Goal: Task Accomplishment & Management: Manage account settings

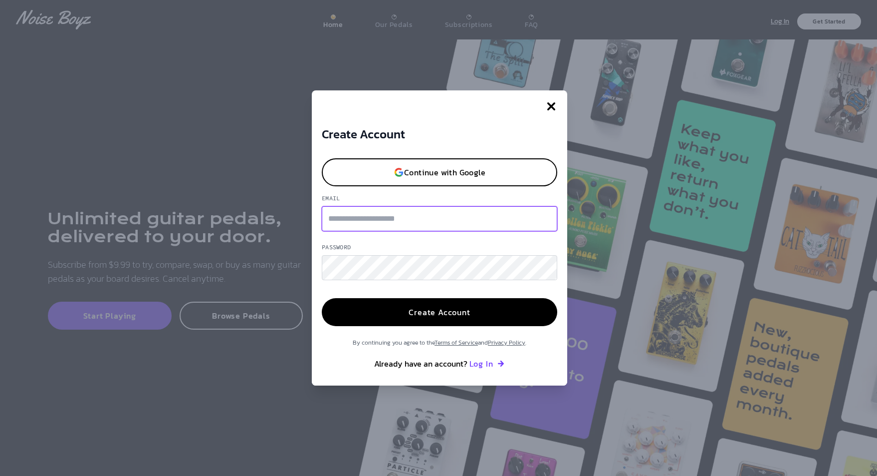
click at [373, 218] on input "Email" at bounding box center [440, 218] width 236 height 25
type input "**********"
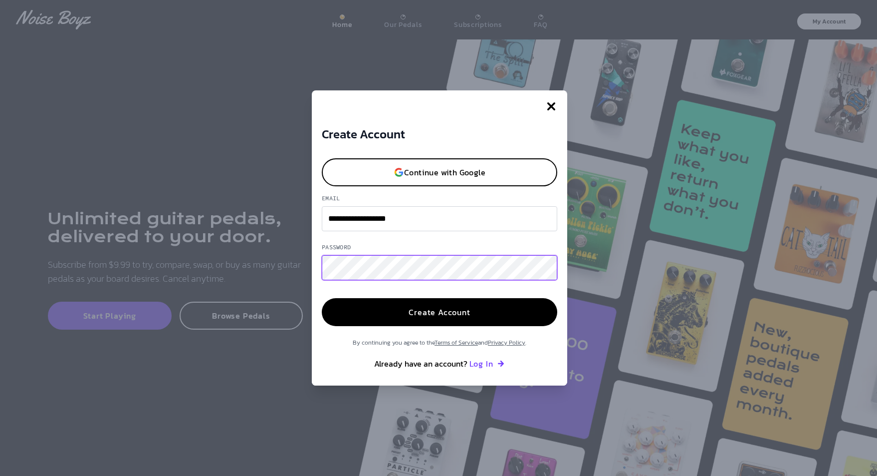
click at [322, 298] on button "Create Account" at bounding box center [440, 312] width 236 height 28
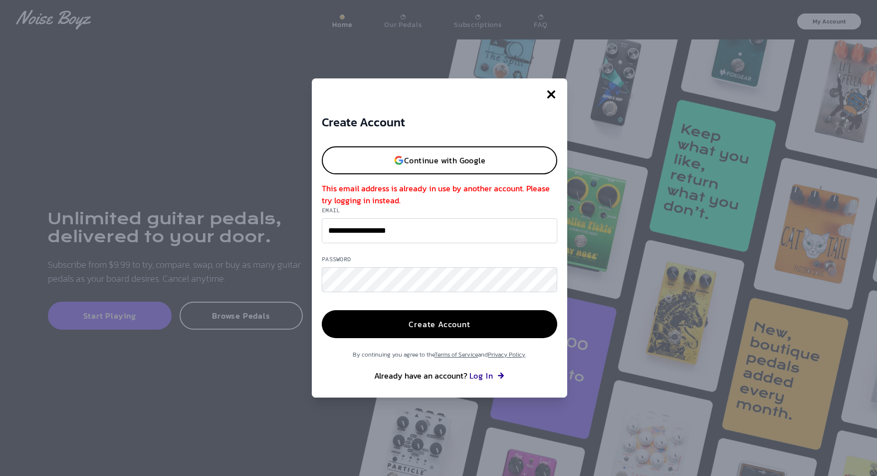
click at [485, 377] on button "Log In" at bounding box center [488, 375] width 36 height 12
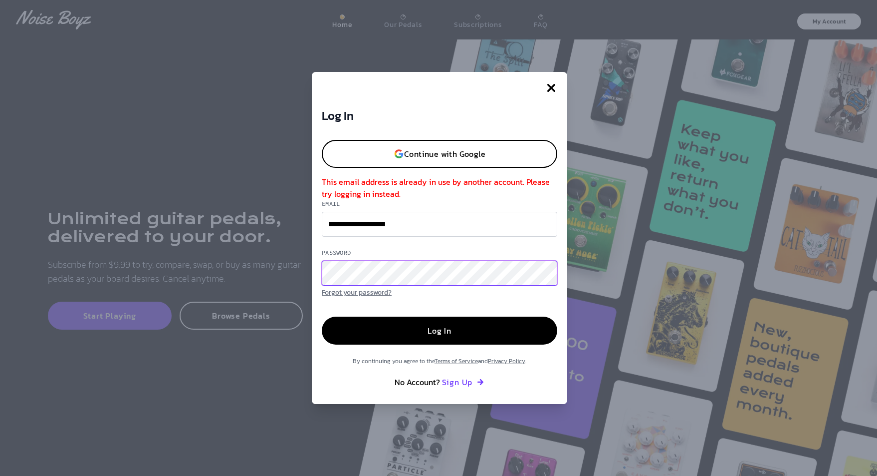
click at [322, 316] on button "Log In" at bounding box center [440, 330] width 236 height 28
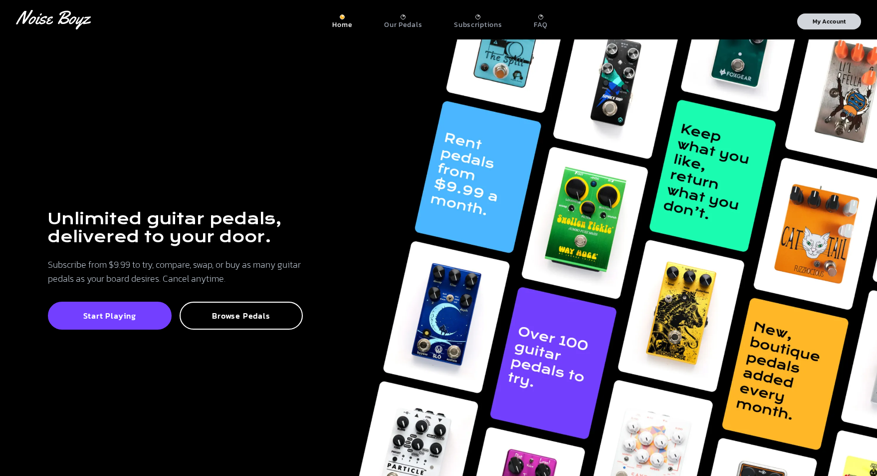
click at [829, 16] on button "My Account" at bounding box center [829, 21] width 64 height 16
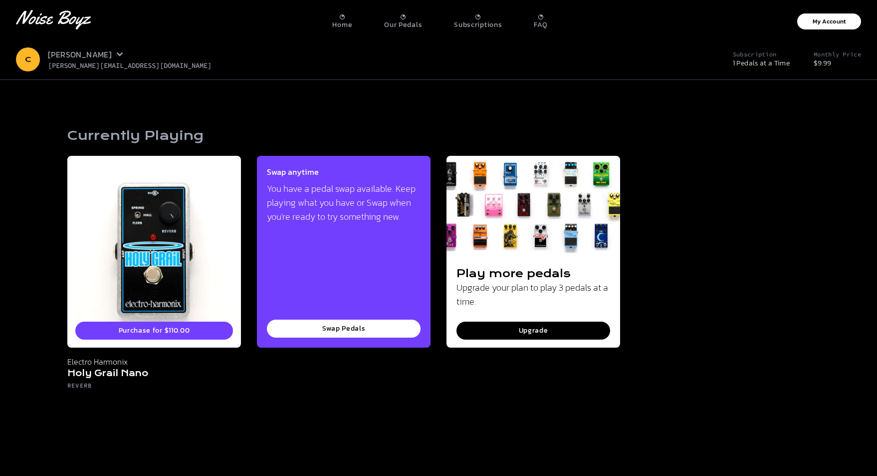
click at [116, 52] on icon at bounding box center [120, 54] width 8 height 8
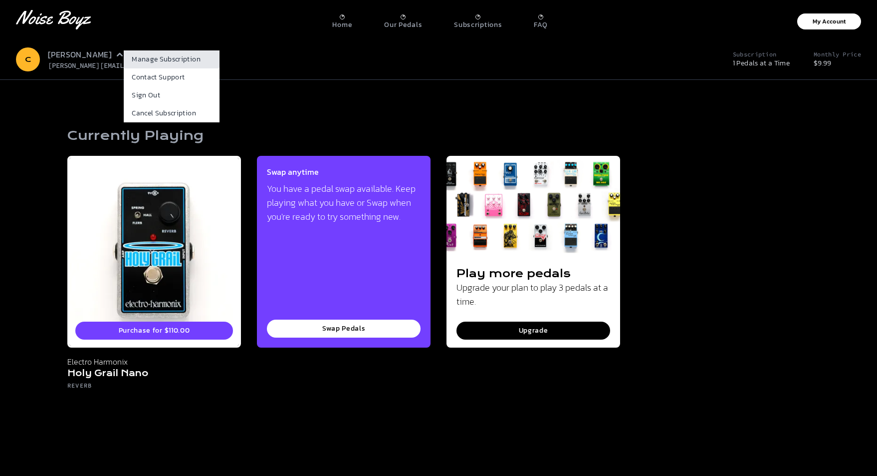
click at [130, 57] on link "Manage Subscription" at bounding box center [172, 59] width 96 height 18
click at [134, 114] on link "Cancel Subscription" at bounding box center [172, 113] width 96 height 18
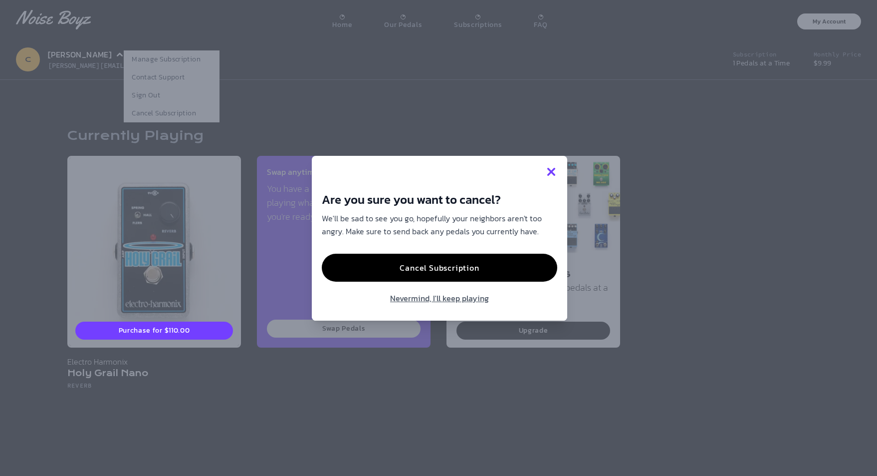
click at [554, 175] on icon "button" at bounding box center [551, 172] width 12 height 12
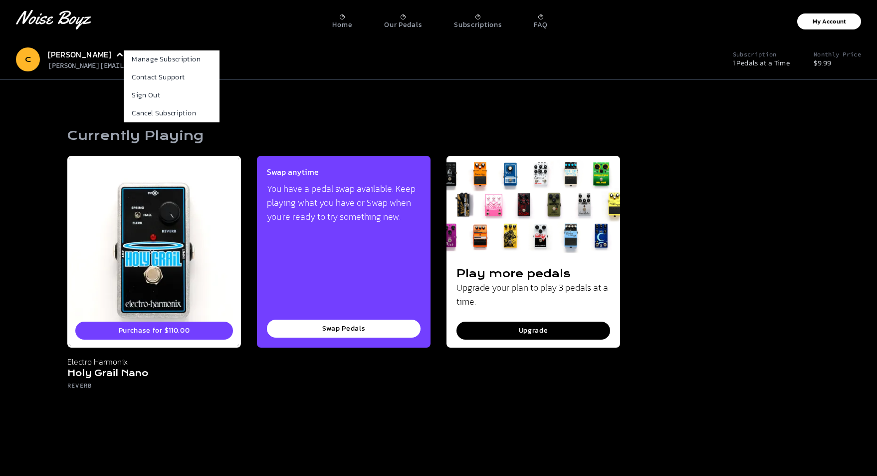
click at [347, 80] on div "Currently Playing Purchase for $110.00 Electro Harmonix Holy Grail Nano Reverb …" at bounding box center [438, 266] width 766 height 373
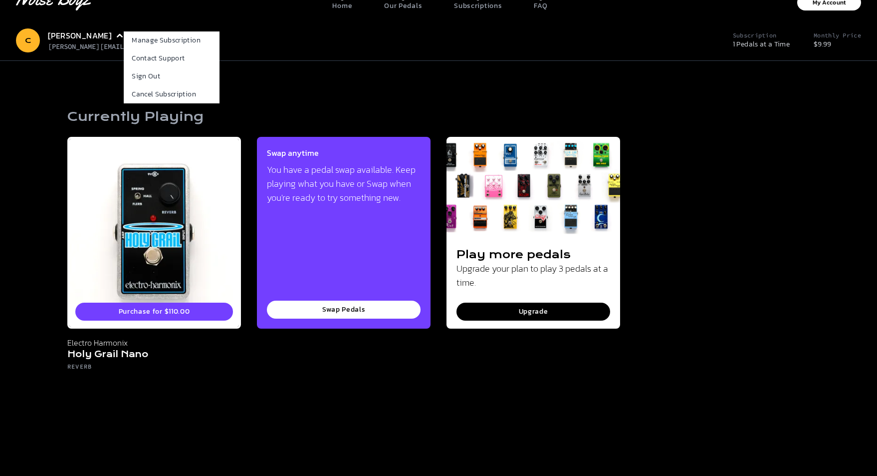
scroll to position [10, 0]
